Goal: Use online tool/utility: Use online tool/utility

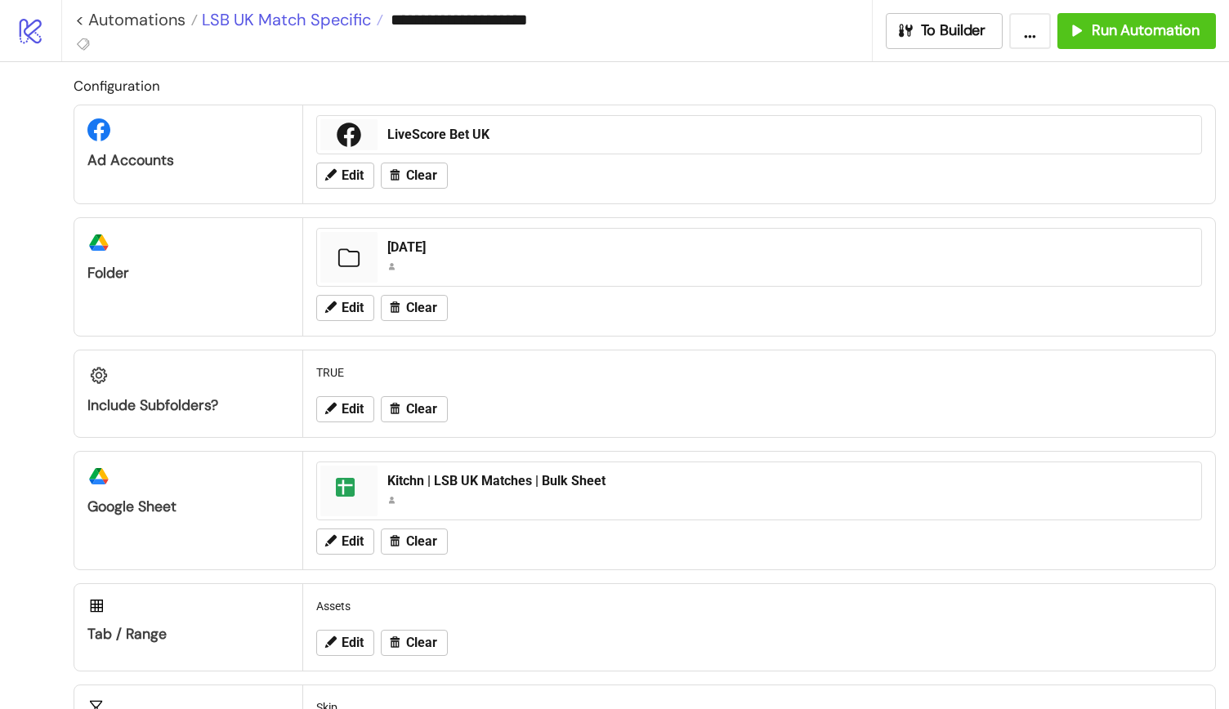
click at [271, 17] on span "LSB UK Match Specific" at bounding box center [284, 19] width 173 height 21
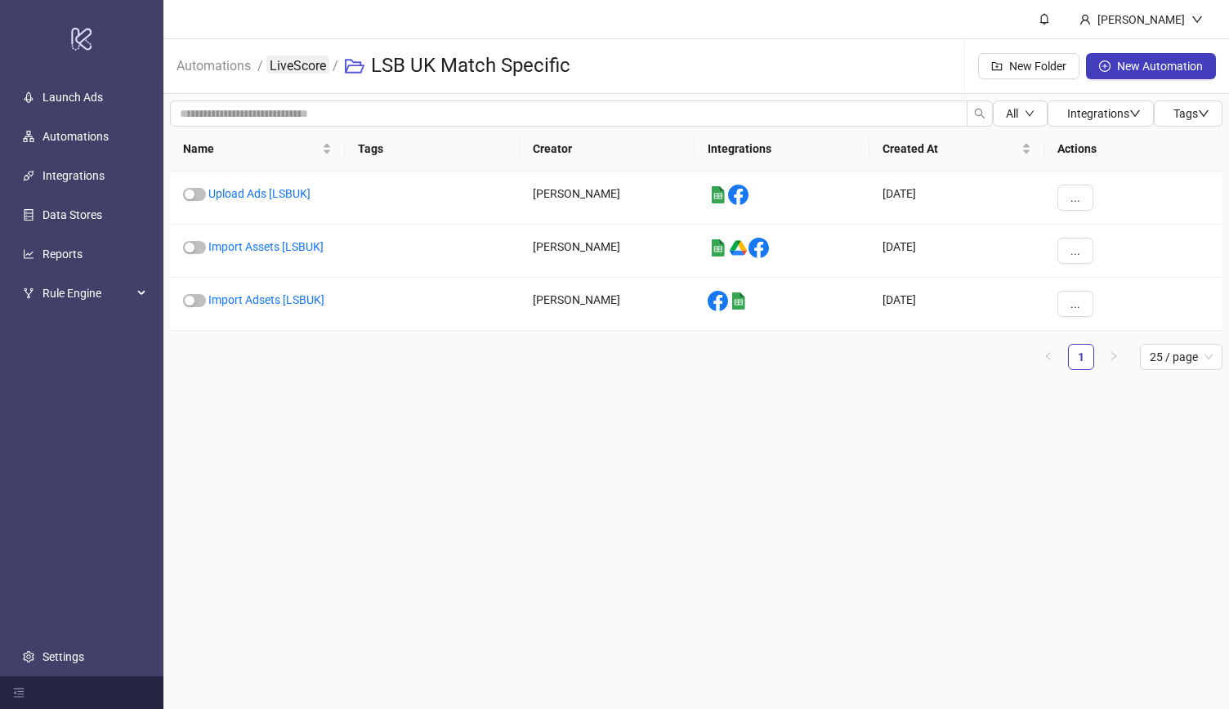
click at [307, 63] on link "LiveScore" at bounding box center [297, 65] width 63 height 18
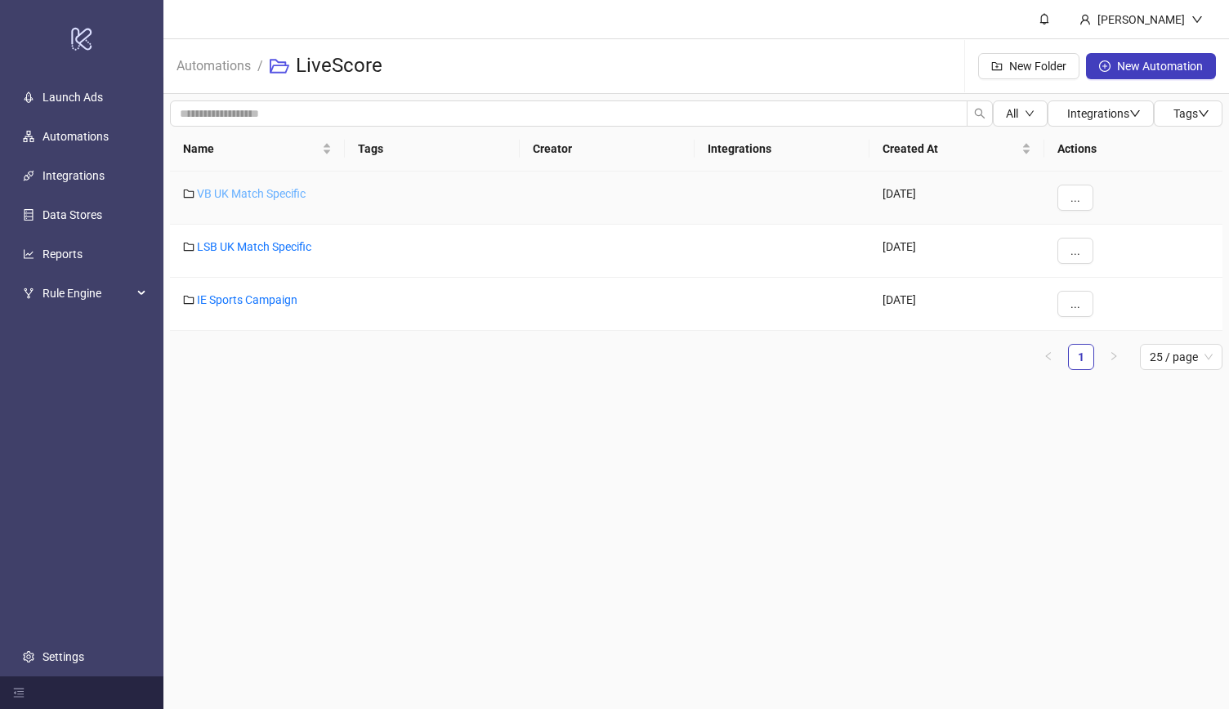
click at [260, 190] on link "VB UK Match Specific" at bounding box center [251, 193] width 109 height 13
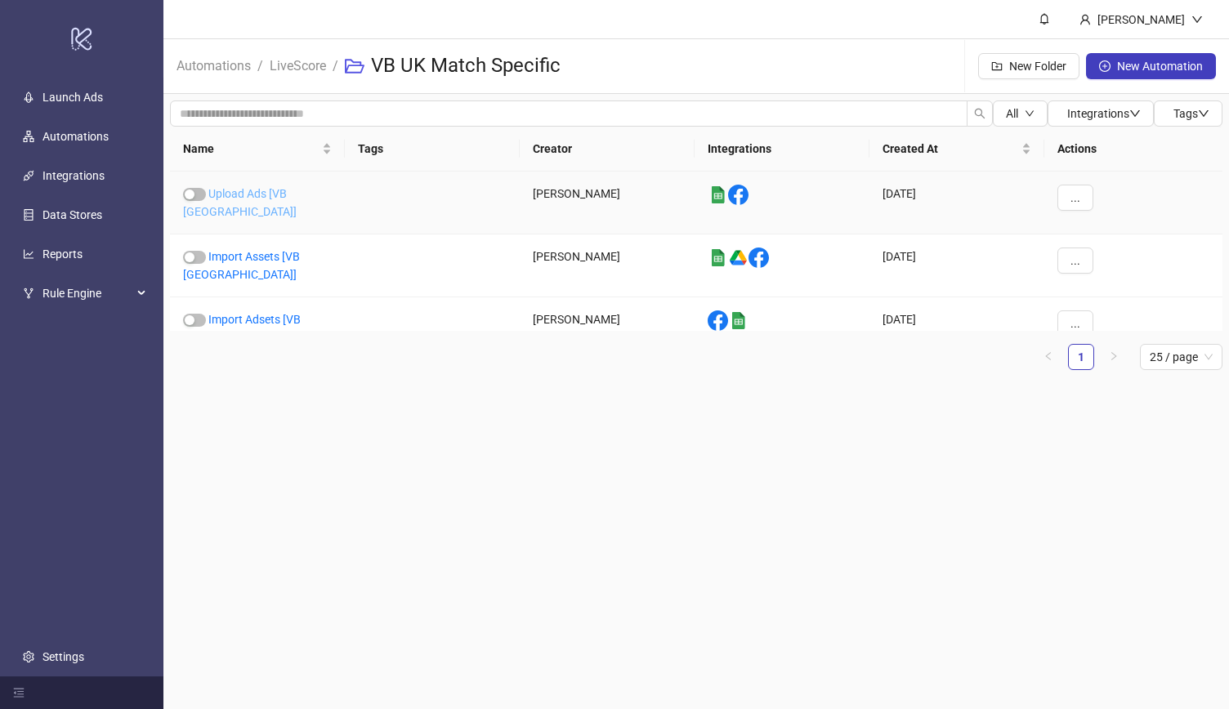
click at [269, 195] on link "Upload Ads [VB [GEOGRAPHIC_DATA]]" at bounding box center [240, 202] width 114 height 31
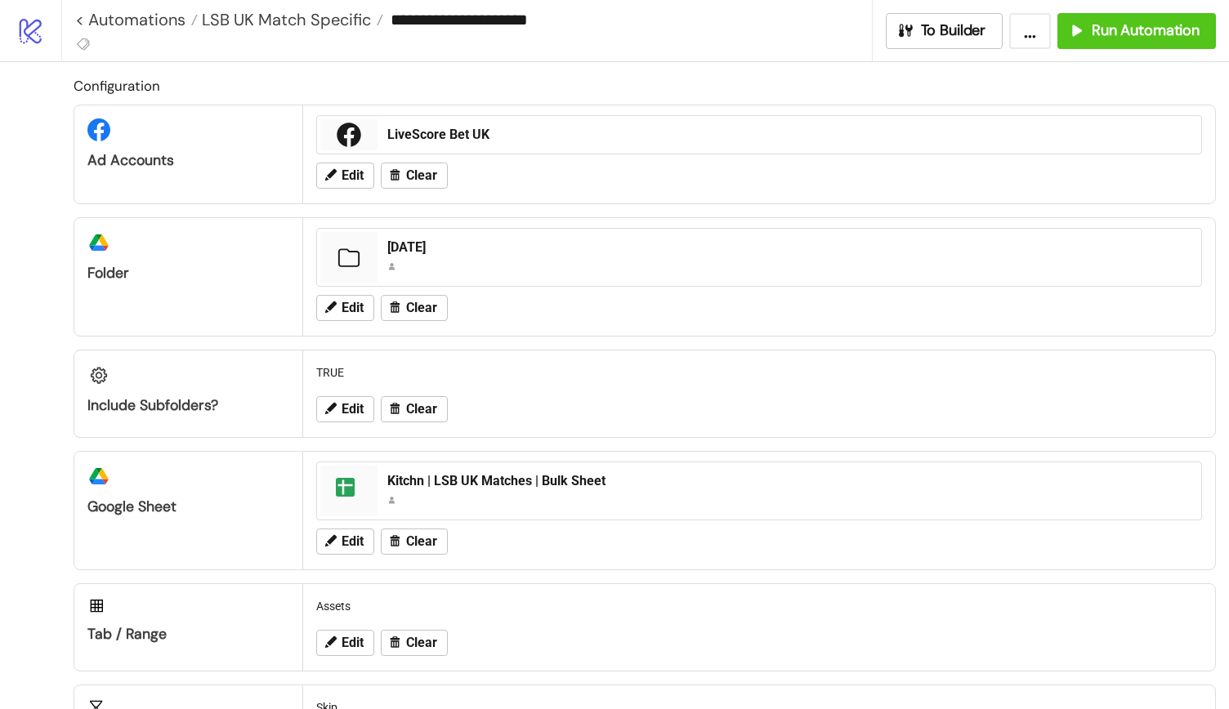
type input "**********"
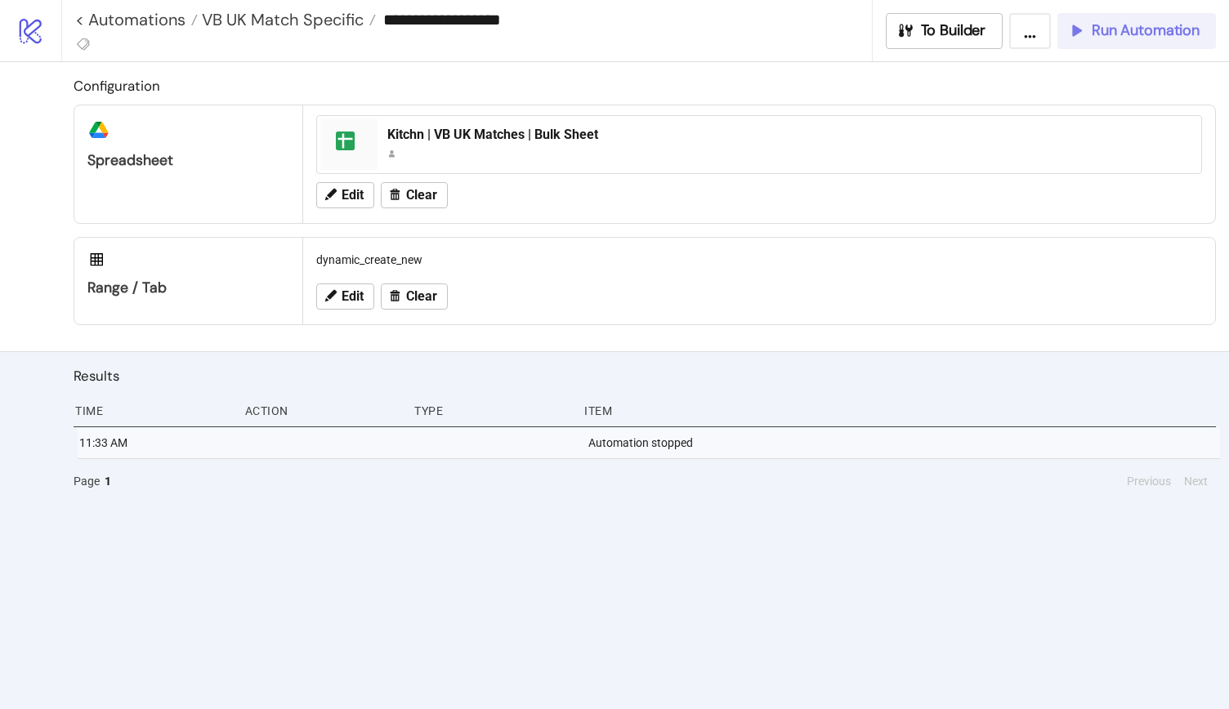
click at [1122, 25] on span "Run Automation" at bounding box center [1146, 30] width 108 height 19
